Goal: Find contact information: Find contact information

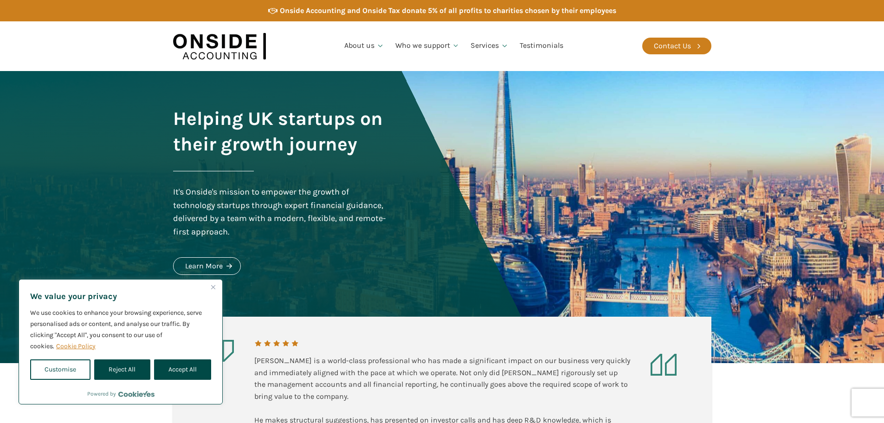
click at [187, 378] on button "Accept All" at bounding box center [182, 369] width 57 height 20
checkbox input "true"
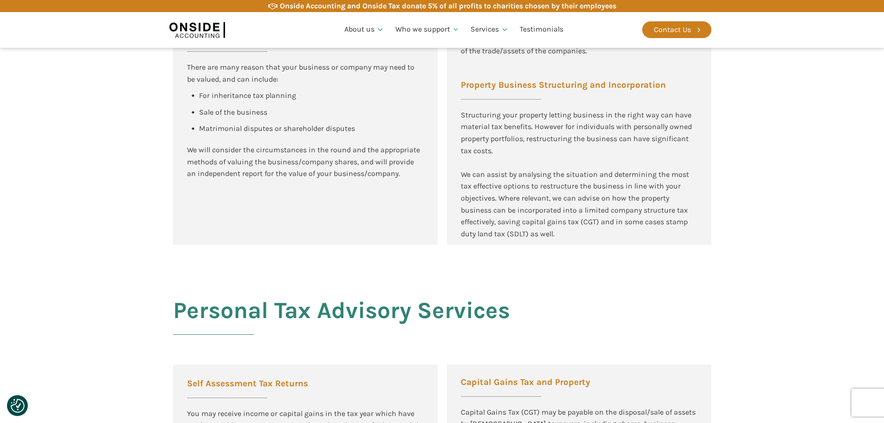
scroll to position [1624, 0]
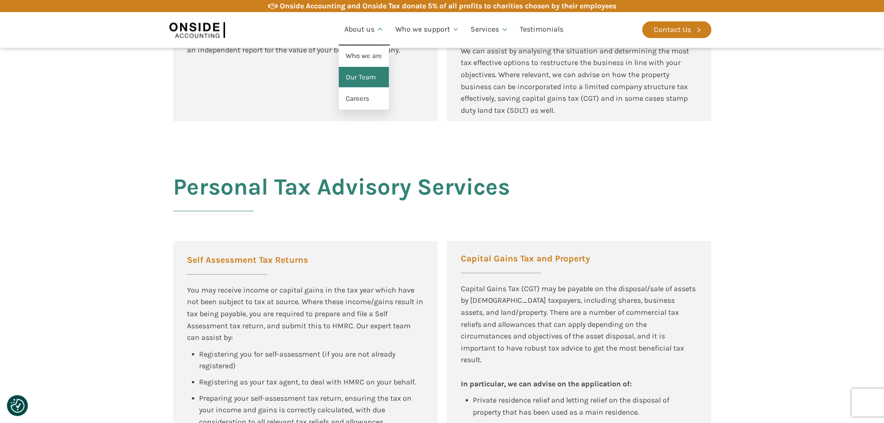
click at [356, 87] on link "Our Team" at bounding box center [364, 77] width 50 height 21
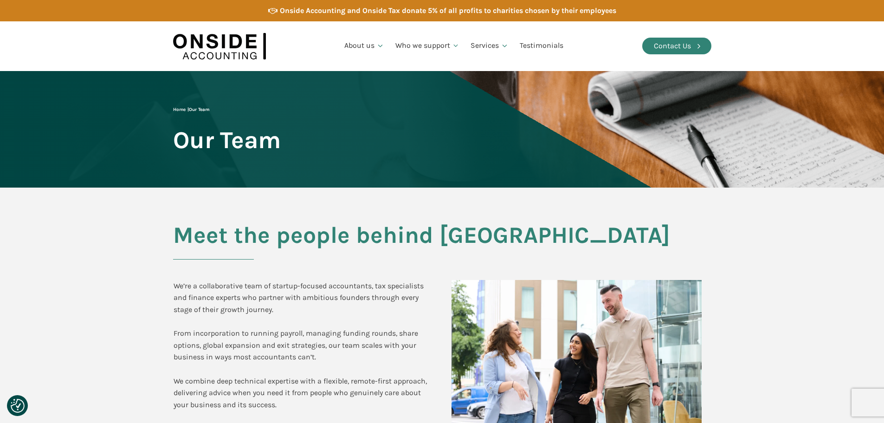
click at [676, 45] on div "Contact Us" at bounding box center [672, 46] width 37 height 12
